Goal: Information Seeking & Learning: Learn about a topic

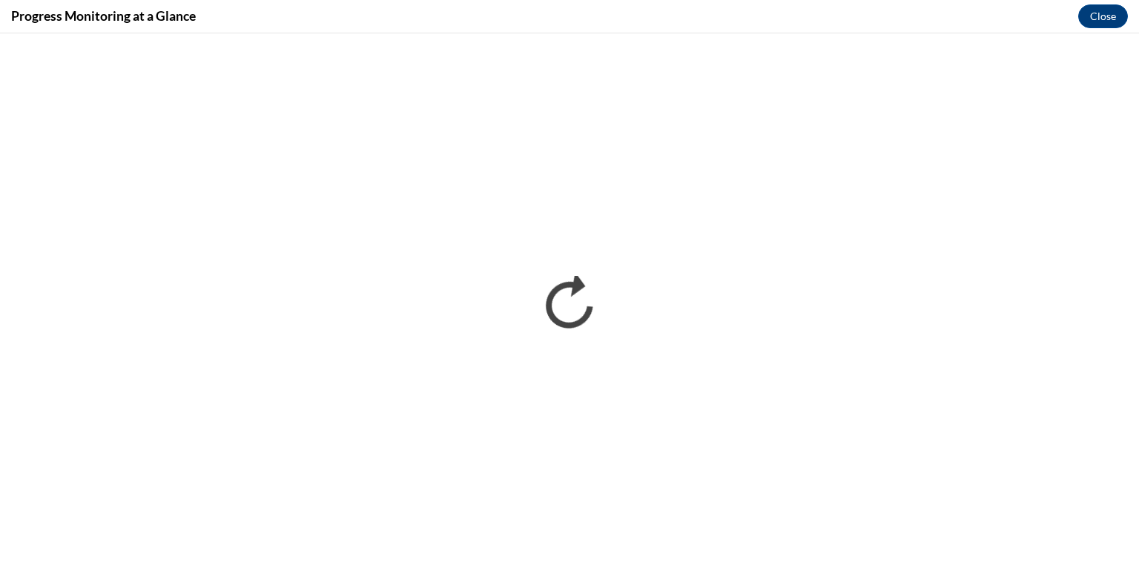
scroll to position [1008, 0]
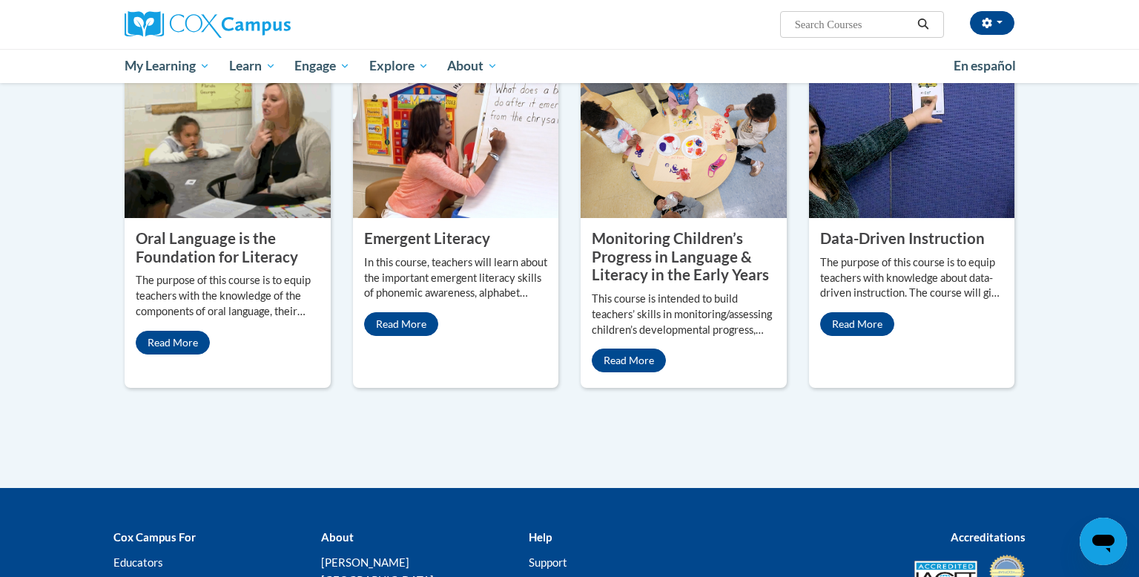
scroll to position [1364, 0]
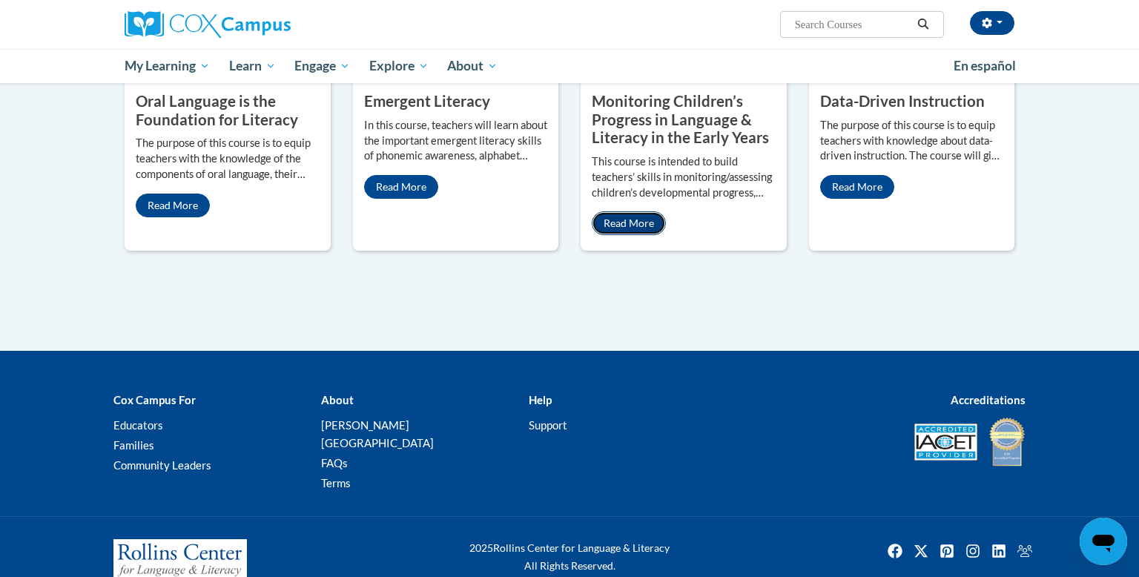
click at [631, 211] on link "Read More" at bounding box center [629, 223] width 74 height 24
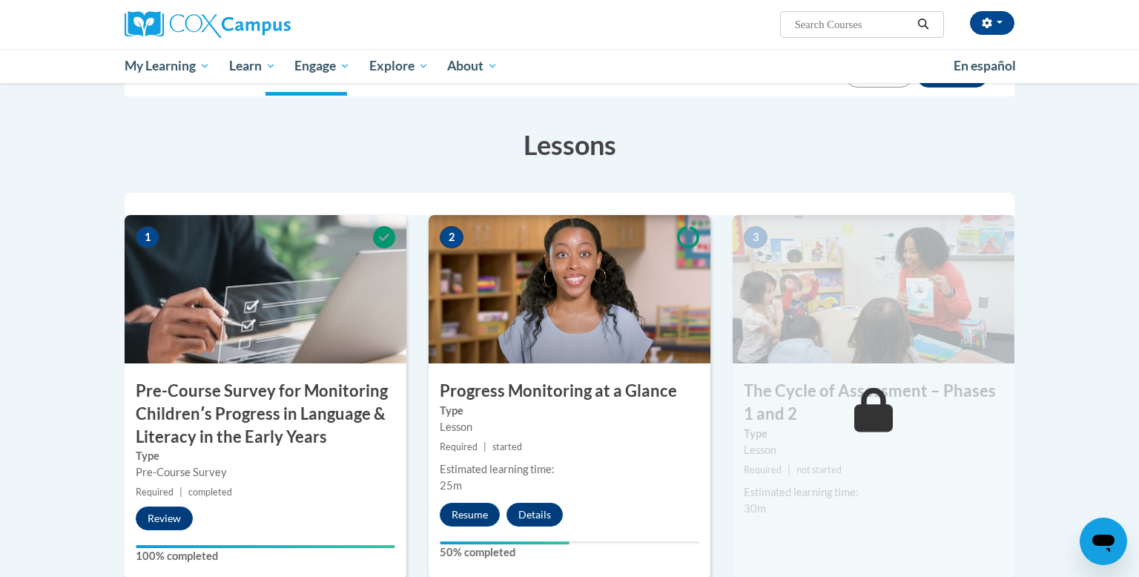
scroll to position [217, 0]
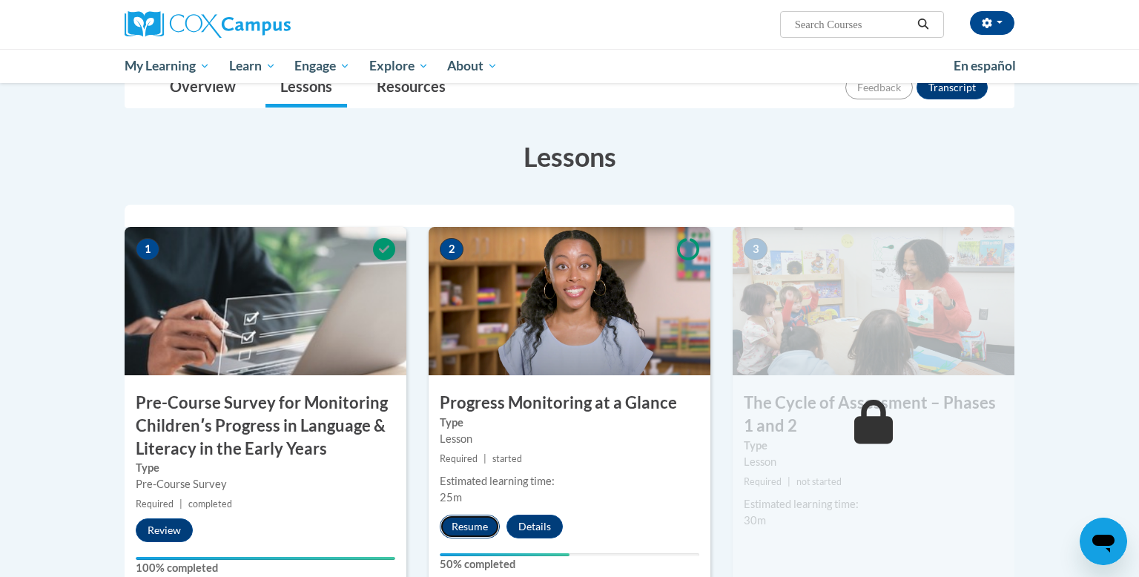
click at [472, 524] on button "Resume" at bounding box center [470, 527] width 60 height 24
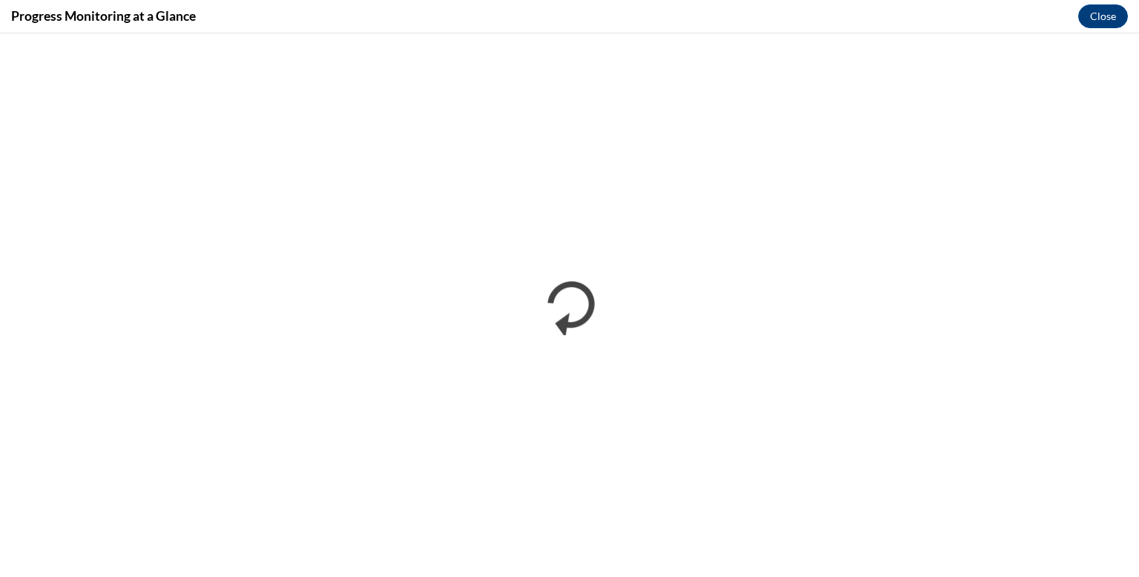
scroll to position [0, 0]
